Goal: Task Accomplishment & Management: Manage account settings

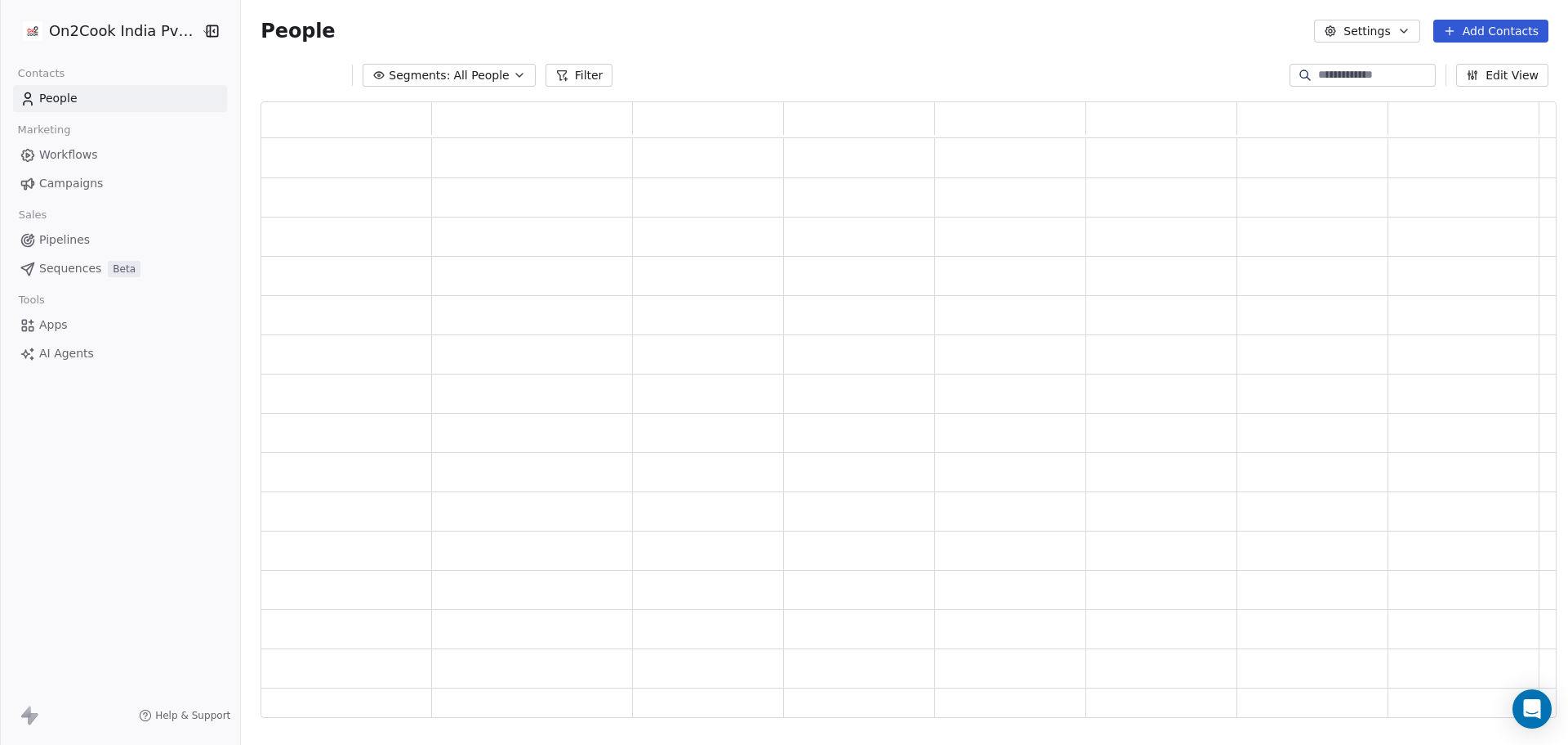
click at [104, 43] on html "On2Cook India Pvt. Ltd. Contacts People Marketing Workflows Campaigns Sales Pip…" at bounding box center [784, 372] width 1568 height 745
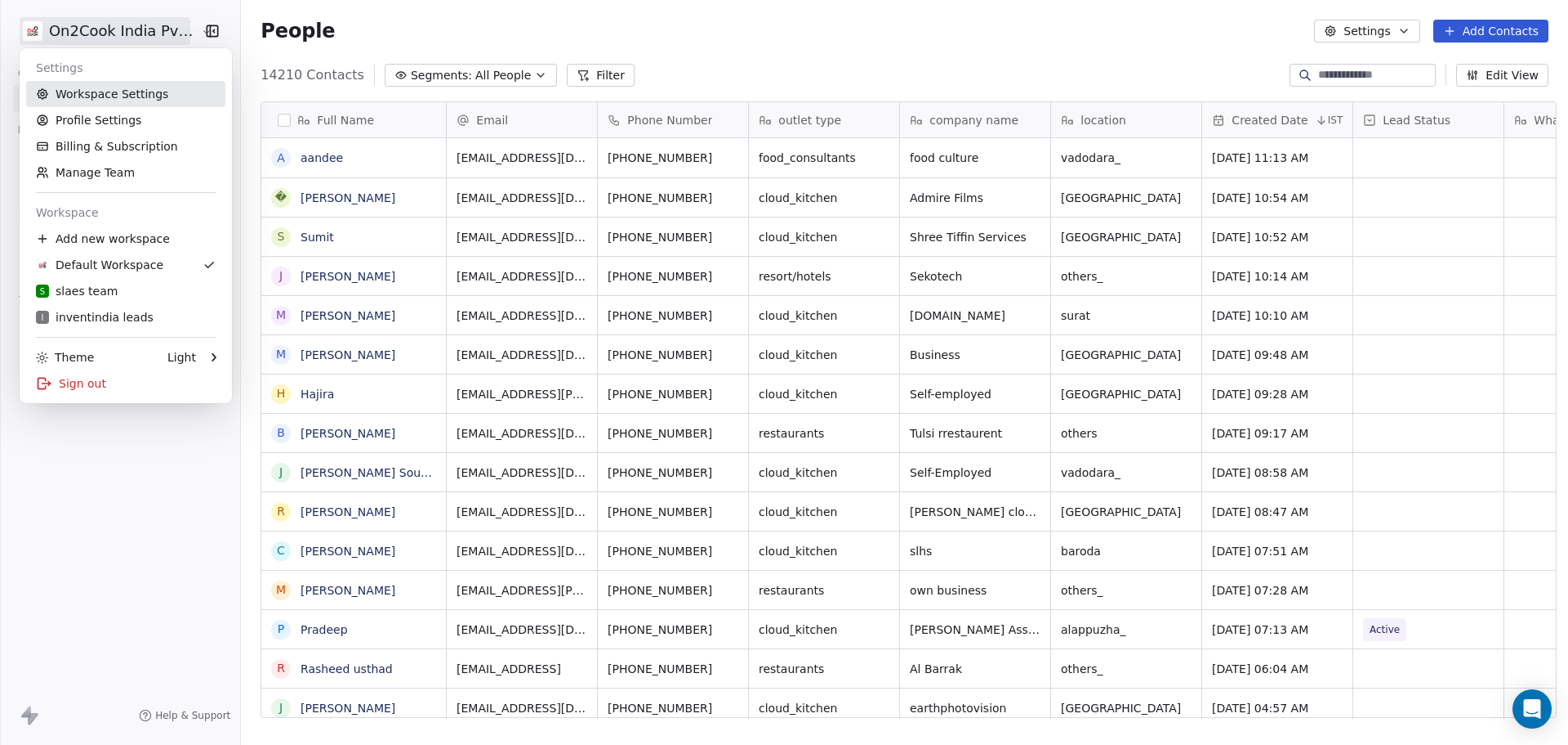
scroll to position [643, 1323]
click at [157, 98] on link "Workspace Settings" at bounding box center [126, 93] width 199 height 26
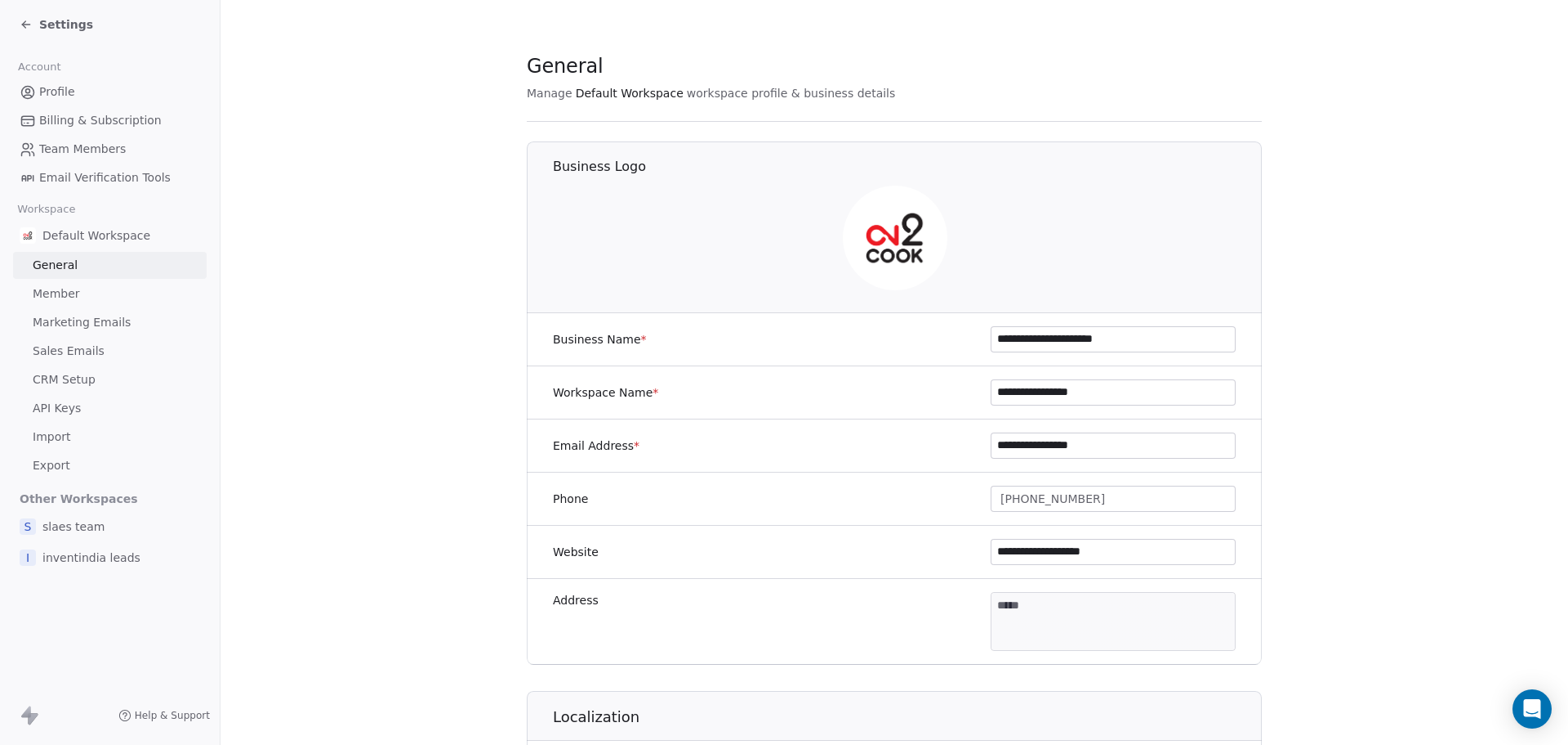
click at [120, 287] on link "Member" at bounding box center [110, 294] width 194 height 27
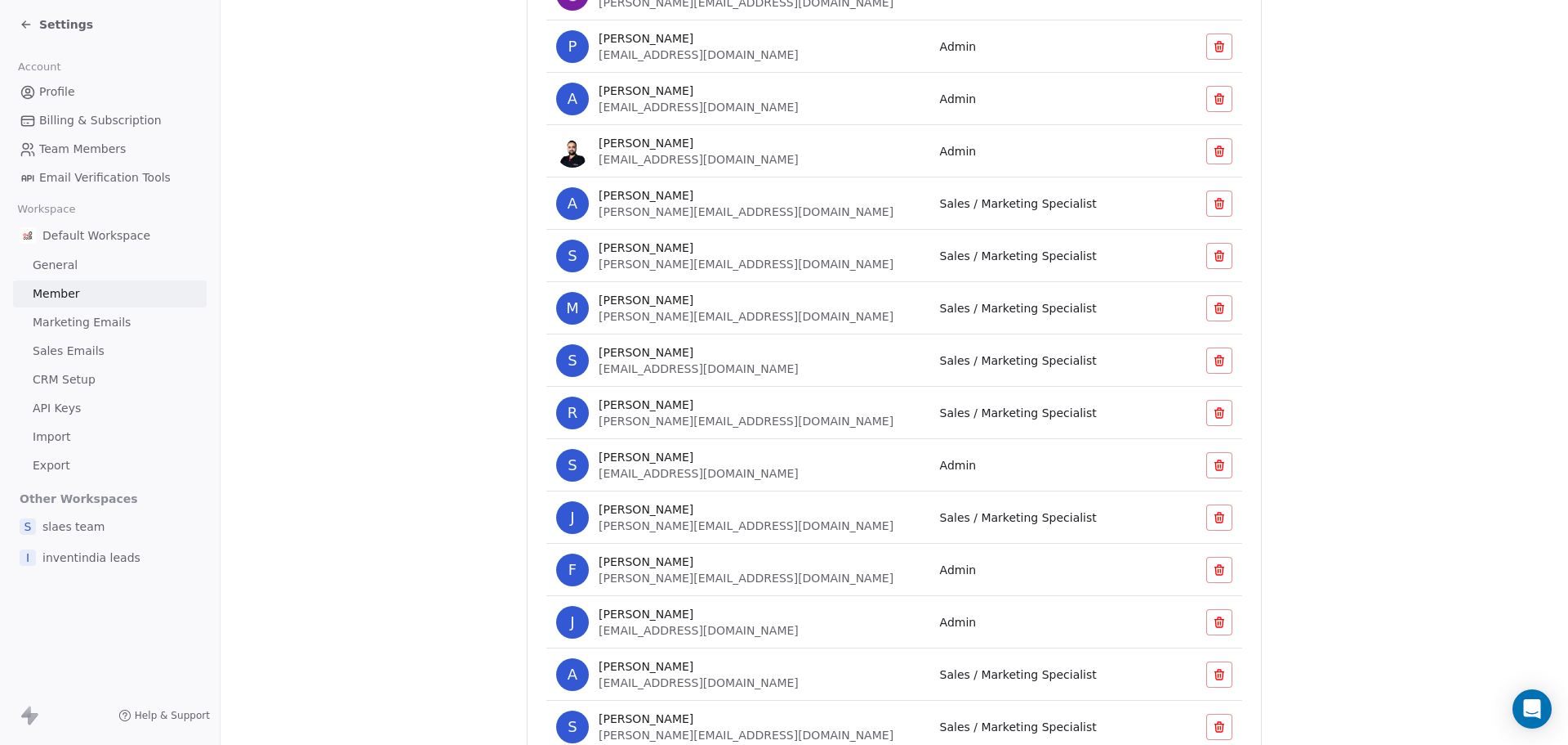
scroll to position [327, 0]
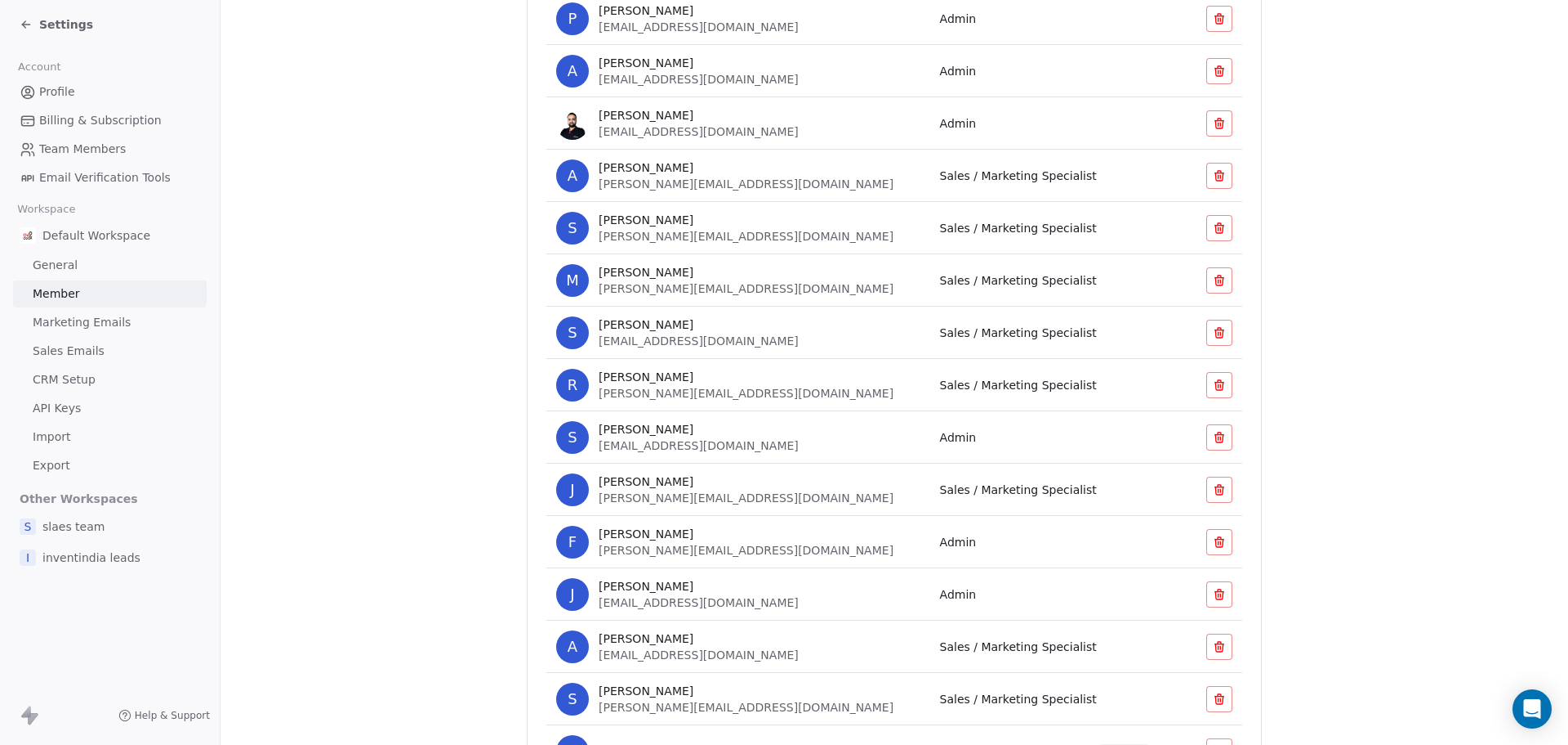
click at [1220, 544] on icon at bounding box center [1220, 543] width 0 height 4
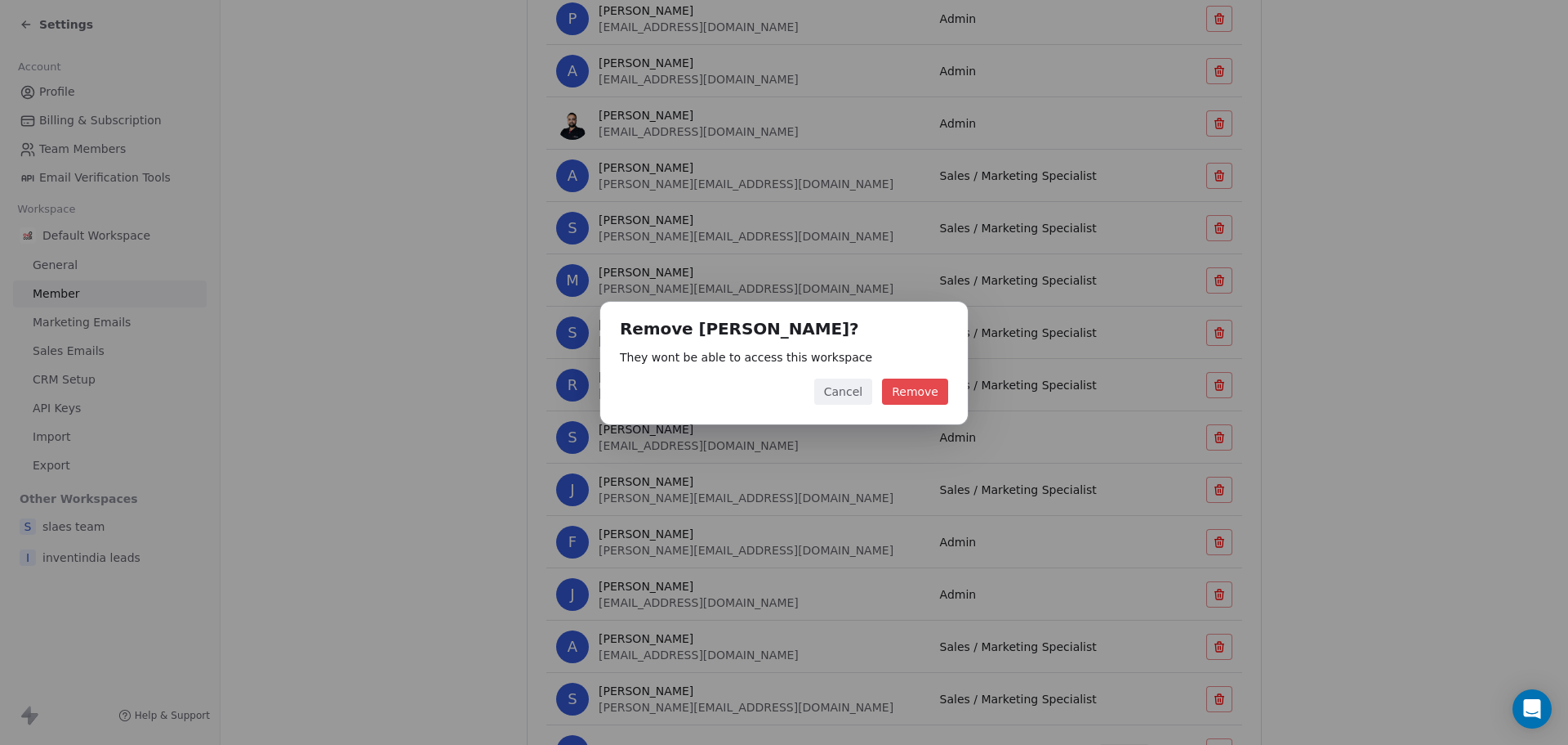
click at [913, 392] on button "Remove" at bounding box center [915, 392] width 66 height 26
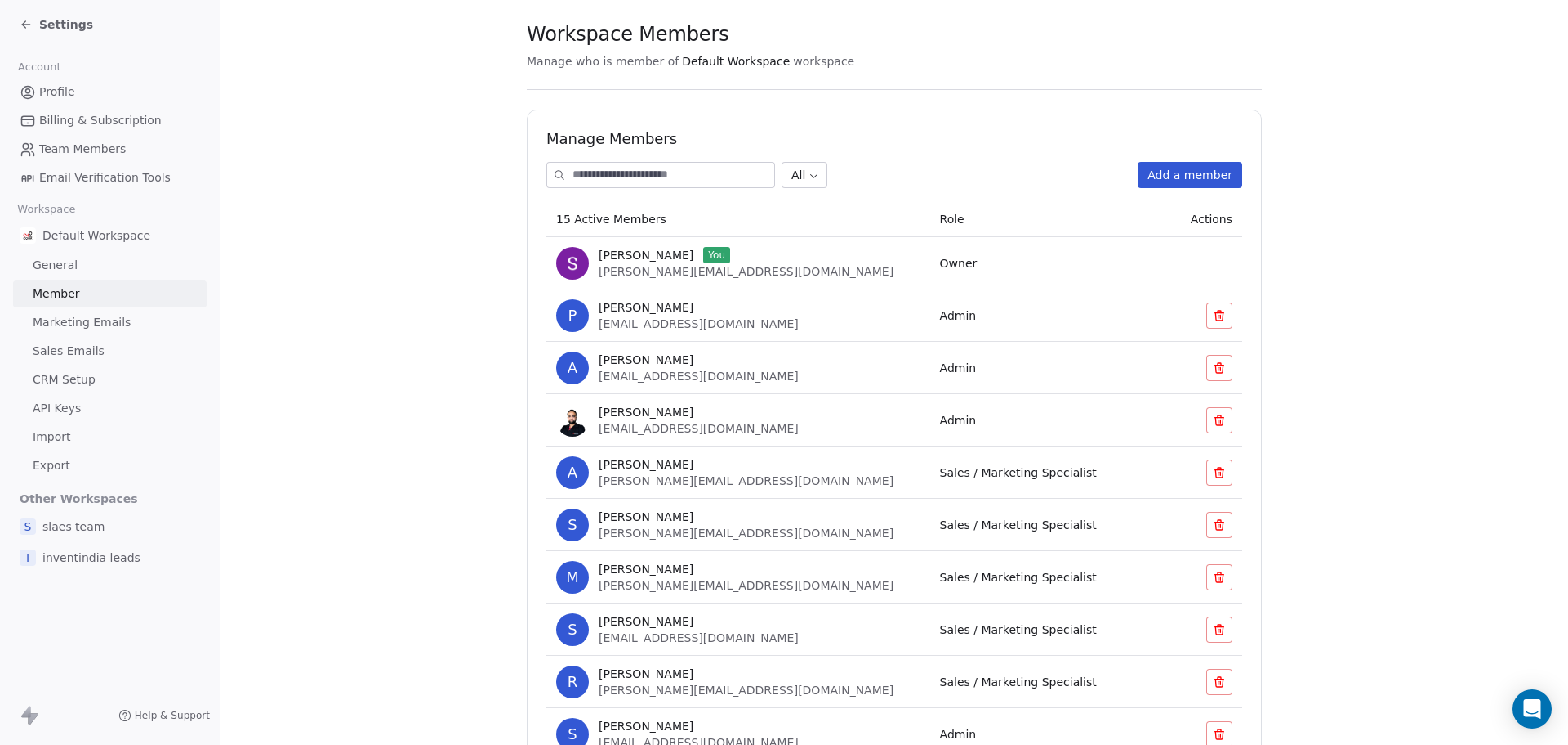
scroll to position [0, 0]
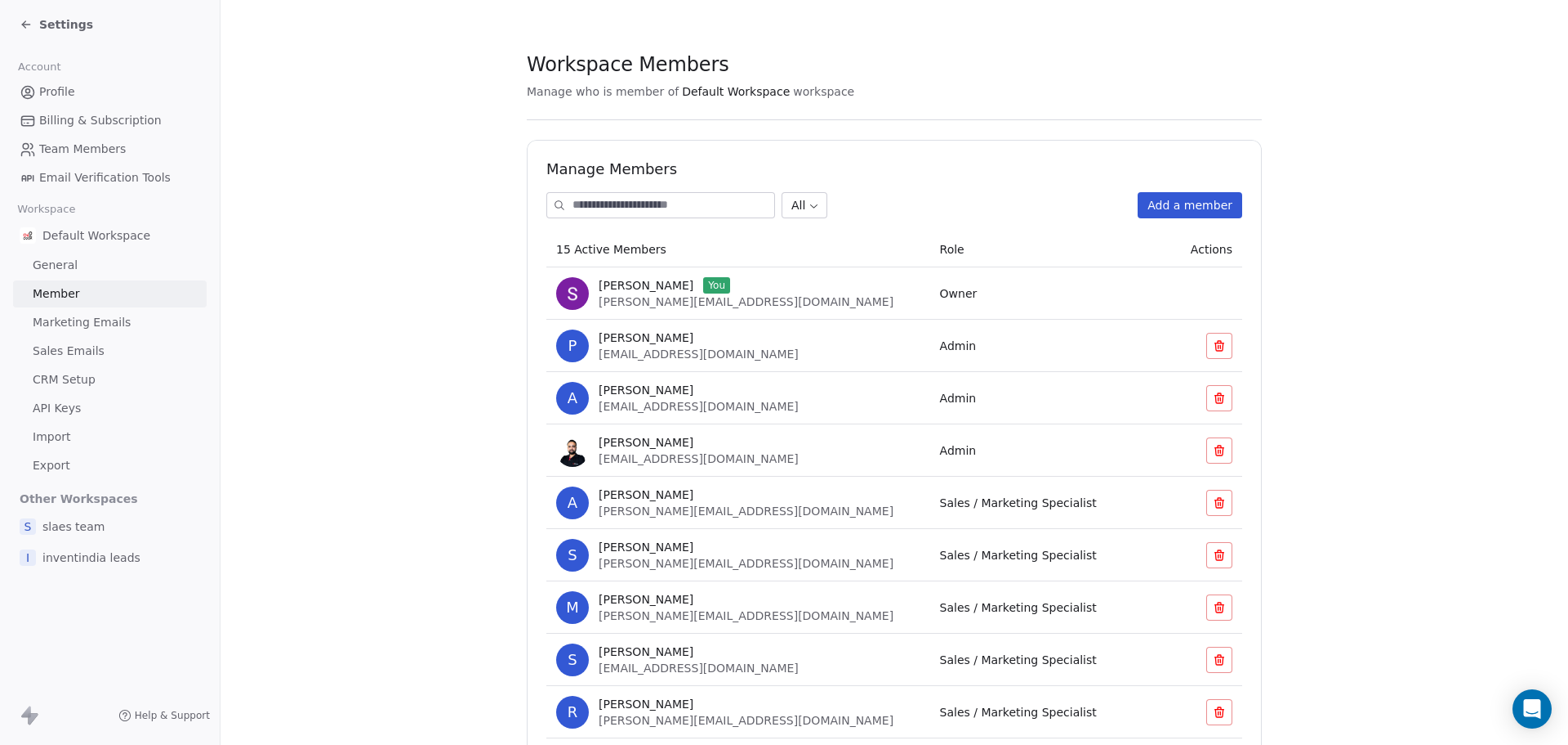
click at [69, 27] on span "Settings" at bounding box center [66, 24] width 54 height 16
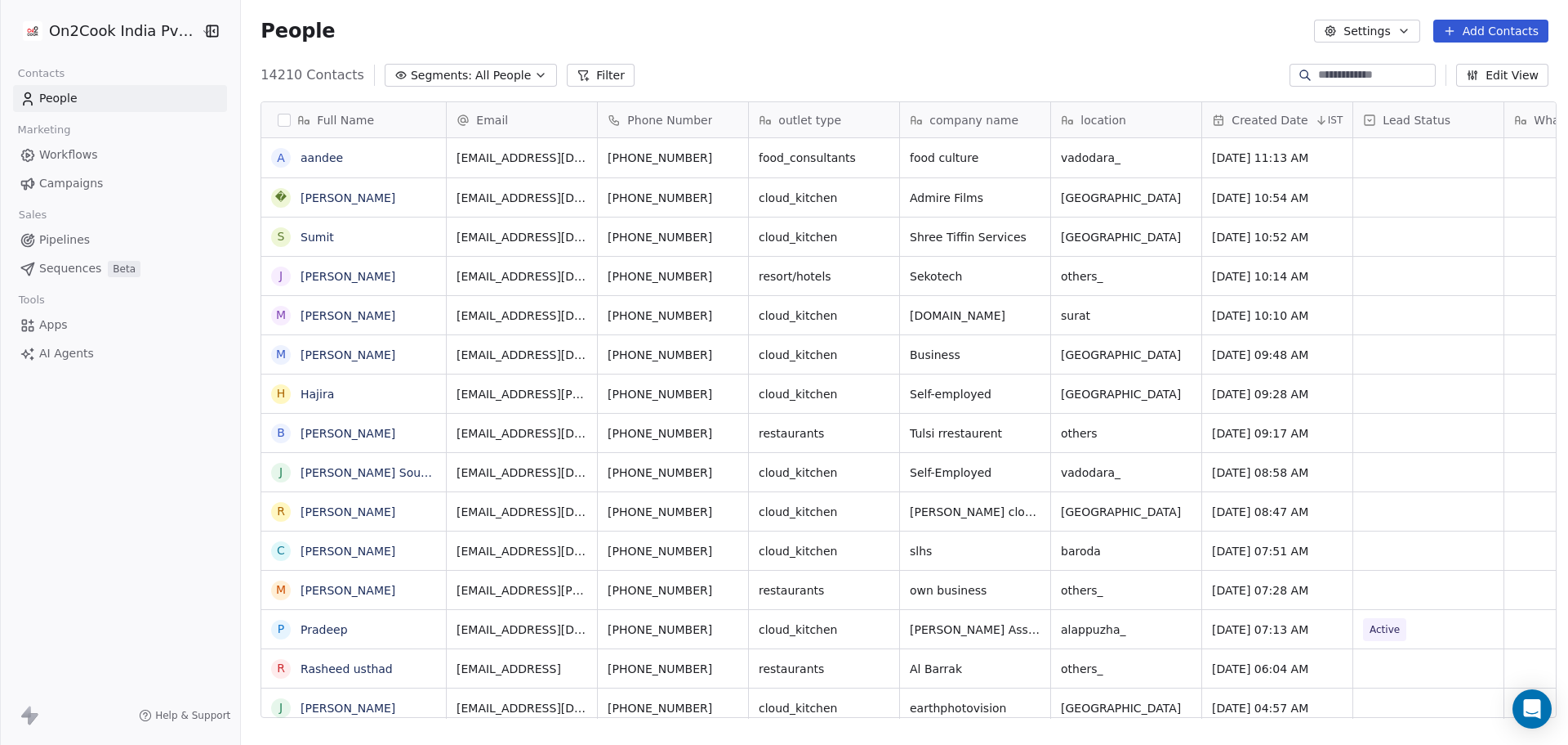
scroll to position [643, 1323]
click at [138, 37] on html "On2Cook India Pvt. Ltd. Contacts People Marketing Workflows Campaigns Sales Pip…" at bounding box center [784, 372] width 1568 height 745
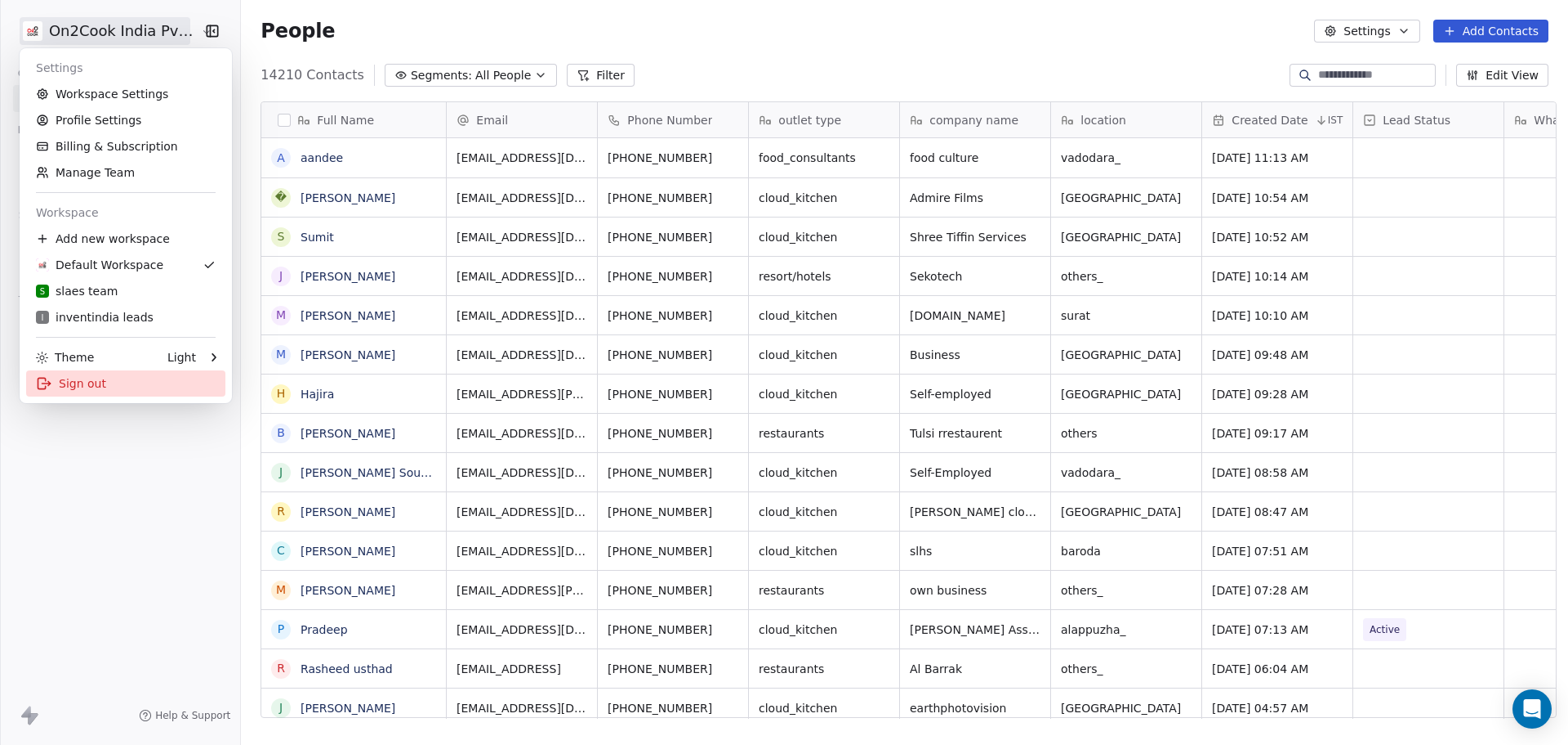
click at [87, 382] on div "Sign out" at bounding box center [126, 383] width 199 height 26
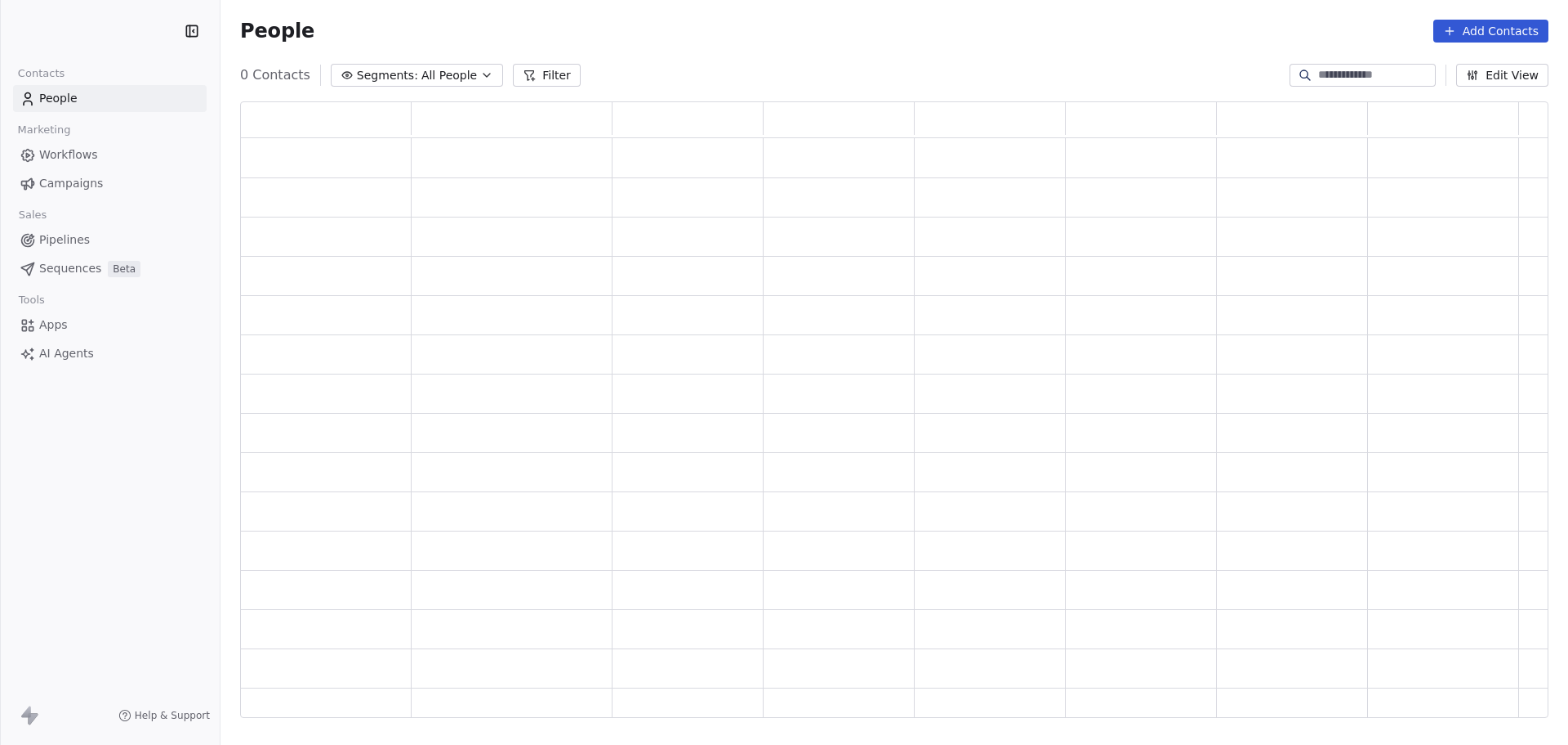
scroll to position [604, 1296]
